Goal: Information Seeking & Learning: Learn about a topic

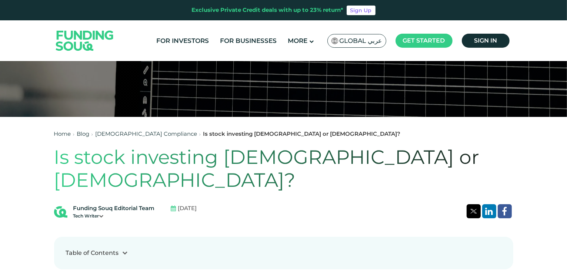
scroll to position [148, 0]
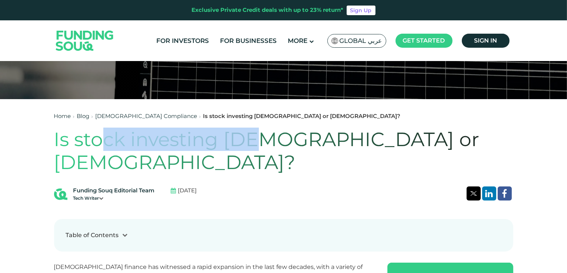
drag, startPoint x: 153, startPoint y: 138, endPoint x: 271, endPoint y: 138, distance: 117.3
click at [262, 140] on h1 "Is stock investing [DEMOGRAPHIC_DATA] or [DEMOGRAPHIC_DATA]?" at bounding box center [283, 151] width 459 height 46
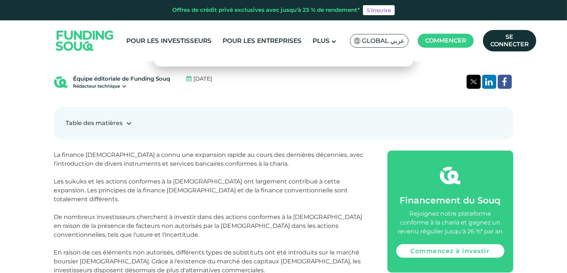
scroll to position [296, 0]
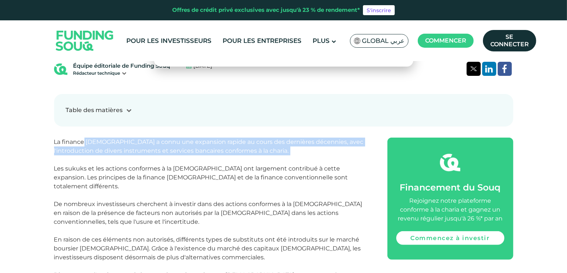
drag, startPoint x: 83, startPoint y: 121, endPoint x: 141, endPoint y: 135, distance: 59.8
click at [141, 138] on p "La finance [DEMOGRAPHIC_DATA] a connu une expansion rapide au cours des dernièr…" at bounding box center [212, 222] width 316 height 169
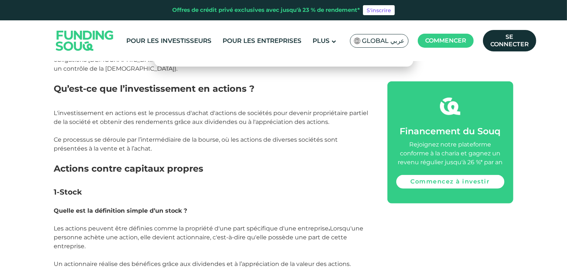
scroll to position [592, 0]
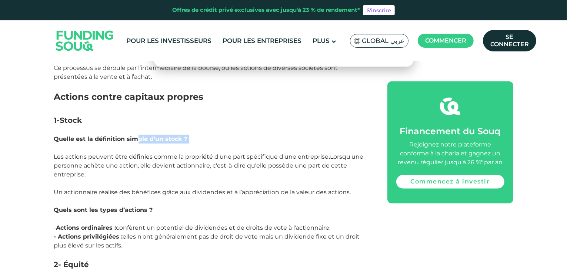
drag, startPoint x: 50, startPoint y: 104, endPoint x: 136, endPoint y: 102, distance: 86.6
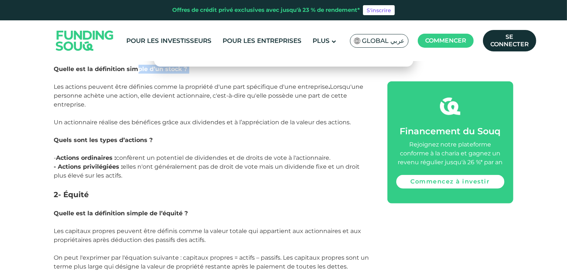
scroll to position [666, 0]
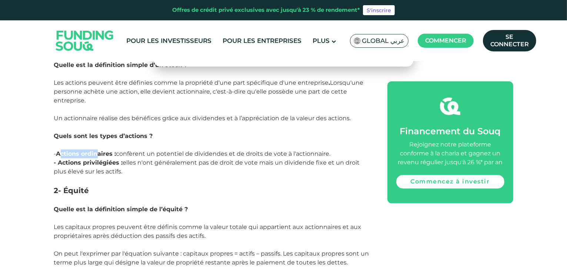
drag, startPoint x: 61, startPoint y: 114, endPoint x: 99, endPoint y: 117, distance: 38.6
click at [100, 150] on font "Actions ordinaires :" at bounding box center [86, 153] width 60 height 7
drag, startPoint x: 77, startPoint y: 125, endPoint x: 81, endPoint y: 135, distance: 11.1
click at [99, 159] on font "- Actions privilégiées :" at bounding box center [88, 162] width 69 height 7
drag, startPoint x: 68, startPoint y: 147, endPoint x: 68, endPoint y: 166, distance: 18.9
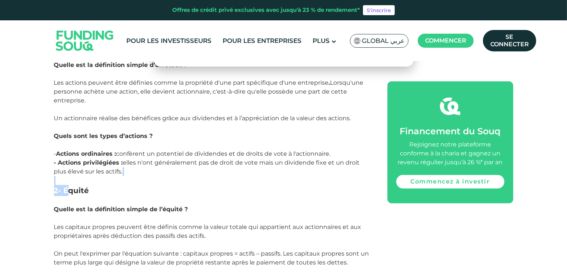
click at [87, 186] on font "2- Équité" at bounding box center [71, 190] width 35 height 9
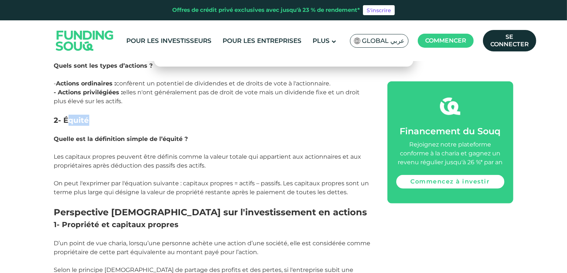
scroll to position [740, 0]
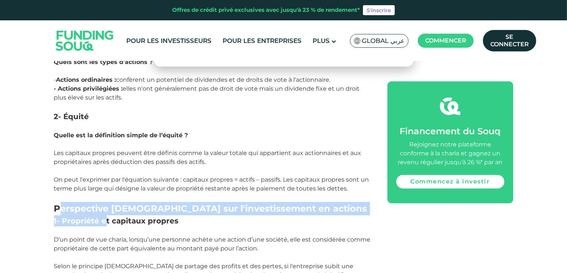
drag, startPoint x: 60, startPoint y: 167, endPoint x: 107, endPoint y: 154, distance: 48.8
click at [106, 202] on h2 "Perspective [DEMOGRAPHIC_DATA] sur l'investissement en actions" at bounding box center [212, 208] width 316 height 13
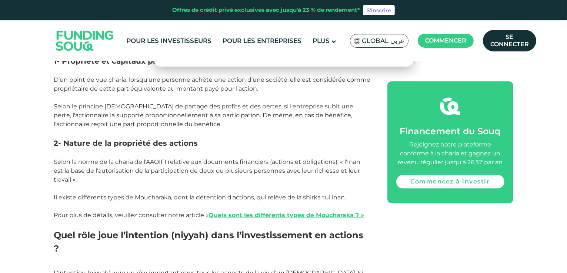
scroll to position [888, 0]
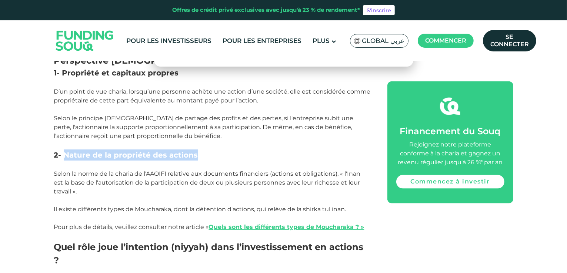
drag, startPoint x: 197, startPoint y: 115, endPoint x: 63, endPoint y: 115, distance: 133.6
click at [63, 150] on h3 "2- Nature de la propriété des actions" at bounding box center [212, 155] width 316 height 11
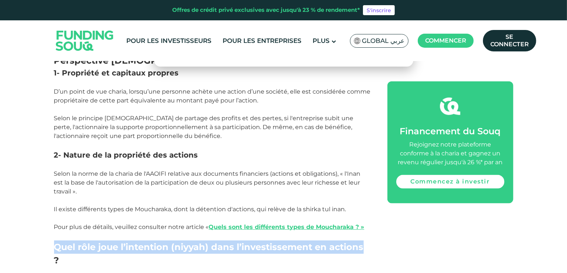
drag, startPoint x: 54, startPoint y: 206, endPoint x: 351, endPoint y: 211, distance: 296.9
click at [365, 241] on h2 "Quel rôle joue l’intention (niyyah) dans l’investissement en actions ?" at bounding box center [212, 261] width 316 height 40
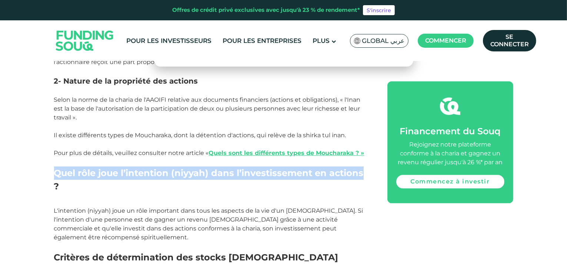
scroll to position [1036, 0]
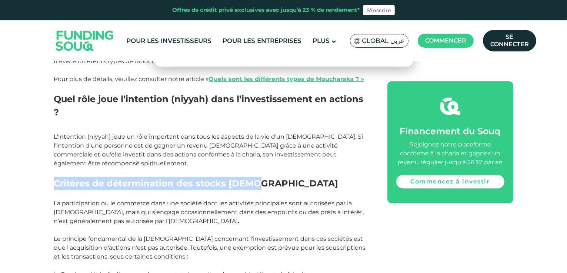
drag, startPoint x: 49, startPoint y: 132, endPoint x: 252, endPoint y: 137, distance: 202.9
click at [252, 137] on div "Maison Blog Conformité à la charia" at bounding box center [283, 187] width 567 height 2314
click at [38, 131] on div "Maison Blog Conformité à la charia" at bounding box center [283, 187] width 567 height 2314
drag, startPoint x: 36, startPoint y: 133, endPoint x: 271, endPoint y: 134, distance: 235.8
click at [271, 134] on div "Maison Blog Conformité à la charia" at bounding box center [283, 187] width 567 height 2314
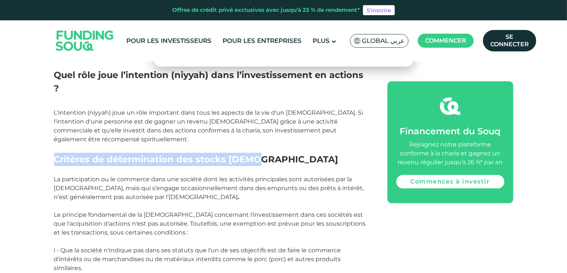
scroll to position [1073, 0]
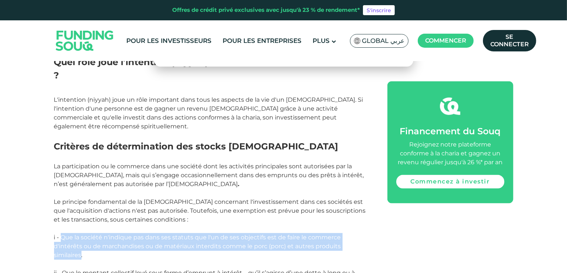
drag, startPoint x: 62, startPoint y: 188, endPoint x: 338, endPoint y: 200, distance: 275.7
click at [338, 234] on font "i - Que la société n'indique pas dans ses statuts que l'un de ses objectifs est…" at bounding box center [197, 246] width 287 height 25
